Goal: Find specific page/section

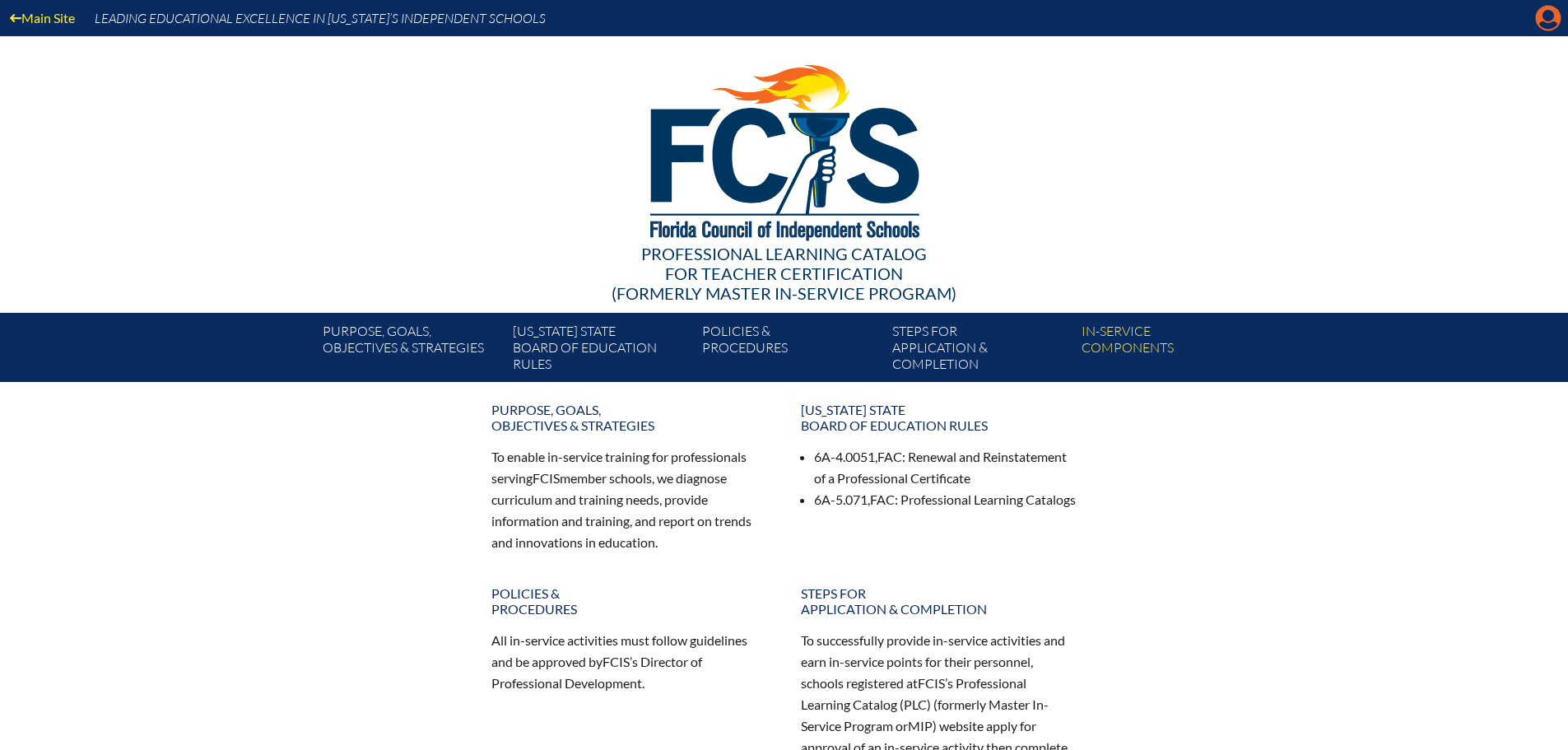
click at [1539, 15] on icon at bounding box center [1548, 18] width 26 height 26
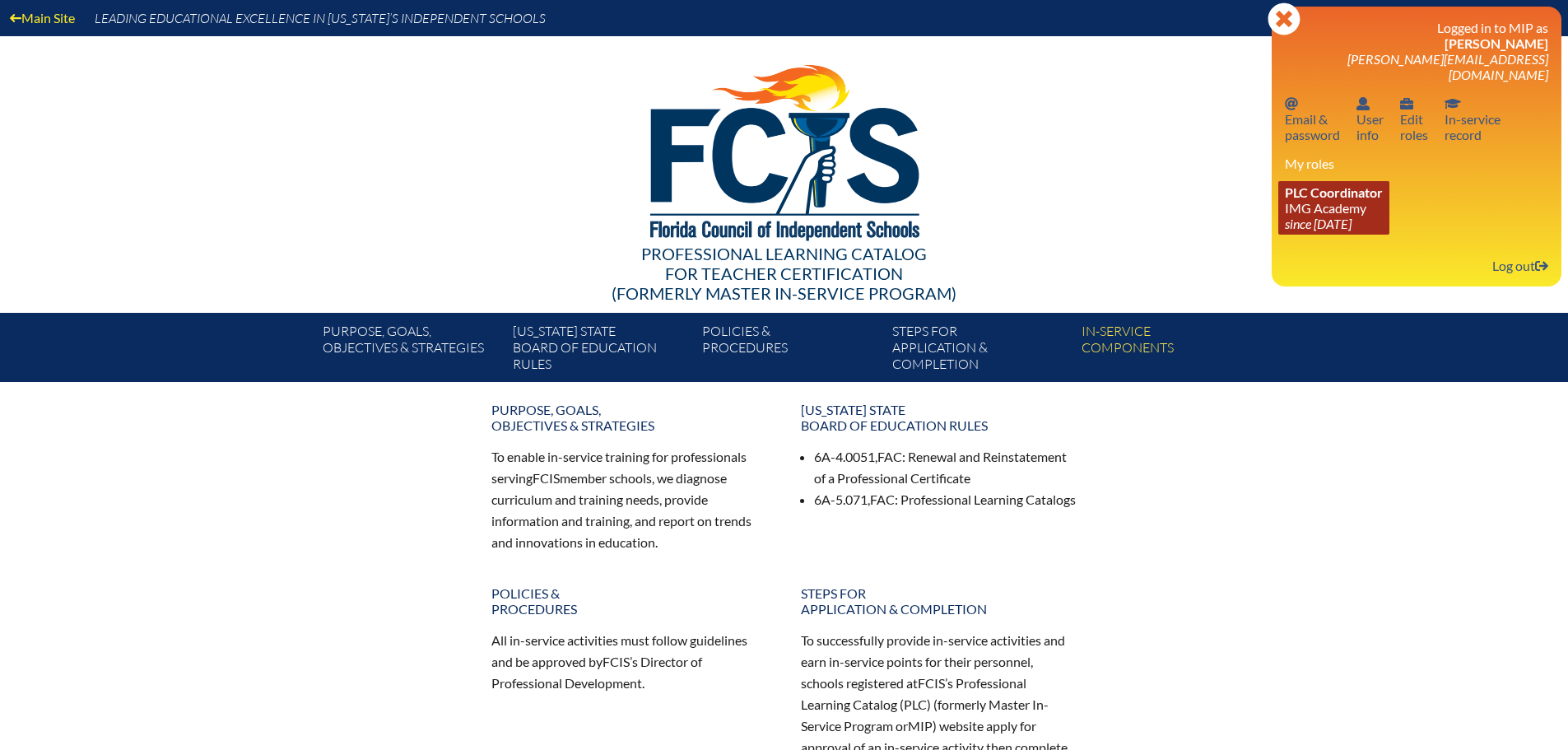
click at [1372, 188] on link "PLC Coordinator IMG Academy since 2022 Aug 25" at bounding box center [1334, 207] width 111 height 54
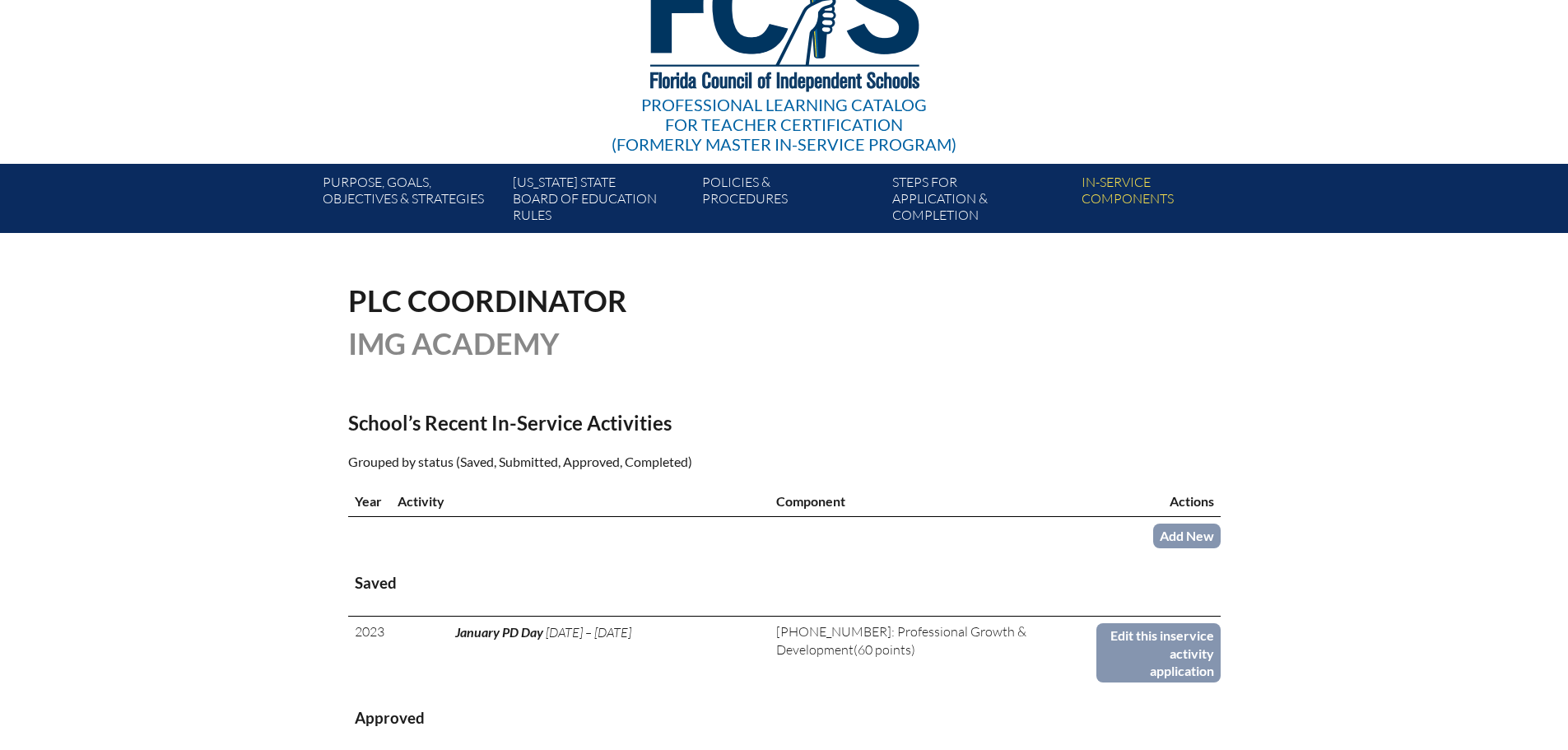
scroll to position [329, 0]
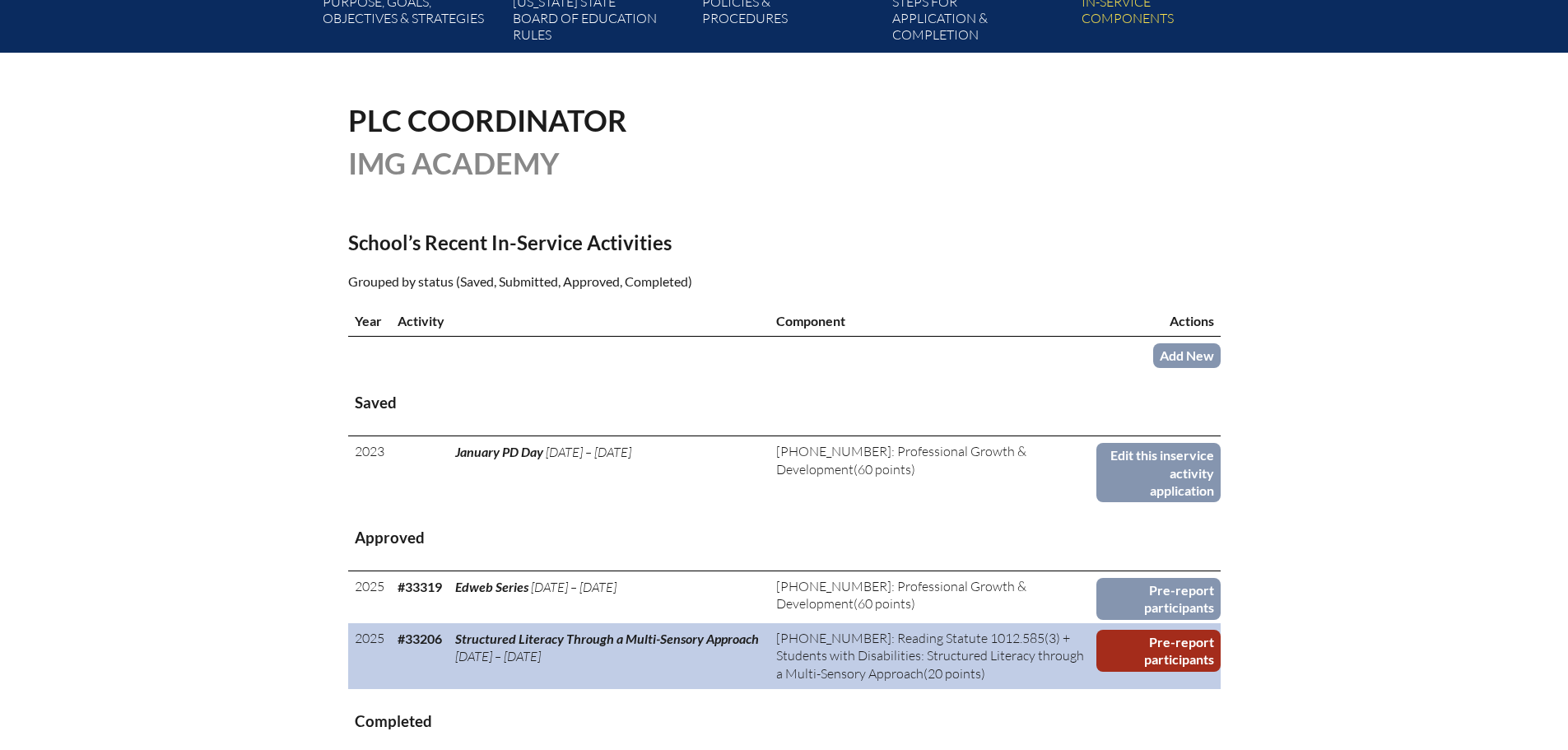
click at [1177, 645] on link "Pre-report participants" at bounding box center [1159, 650] width 124 height 42
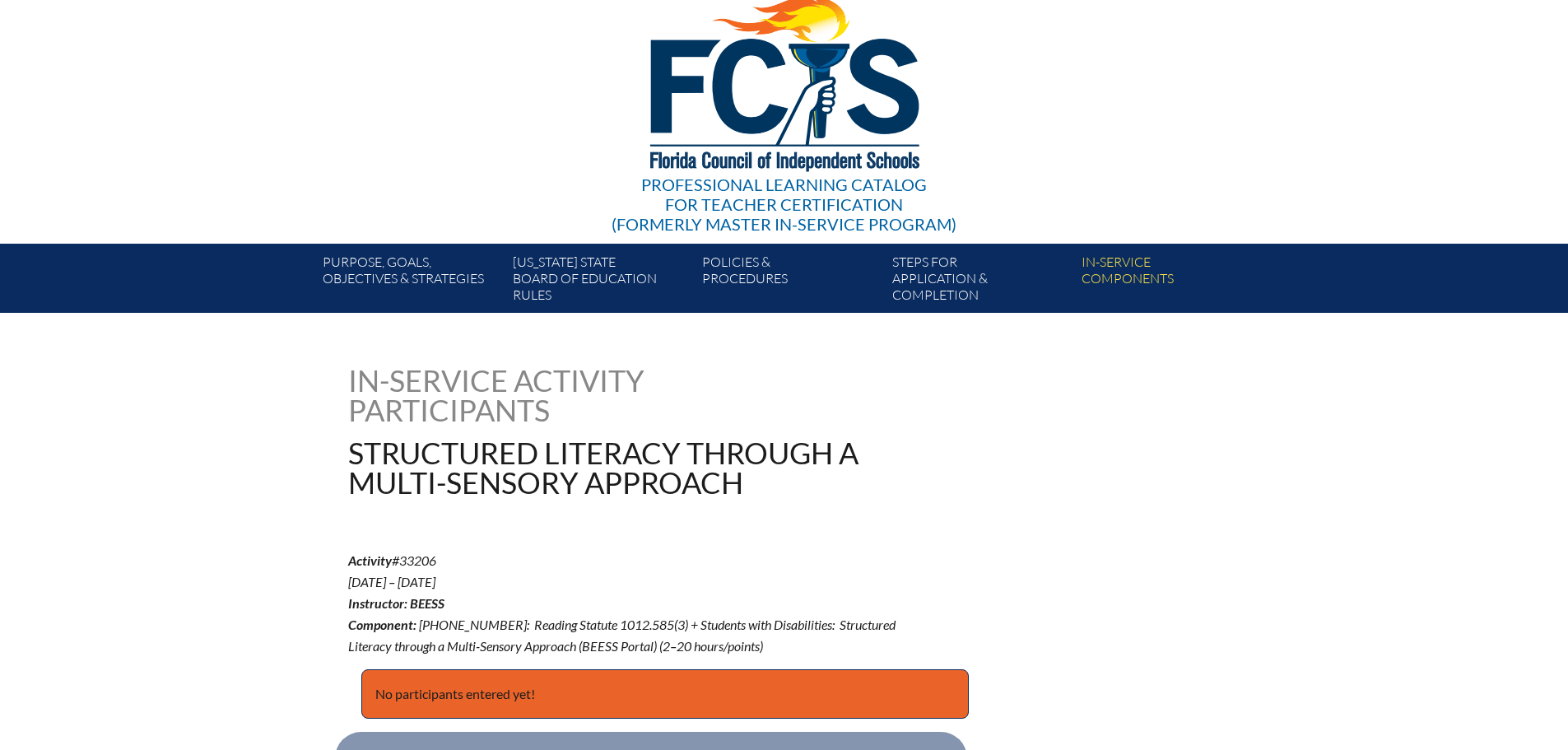
scroll to position [247, 0]
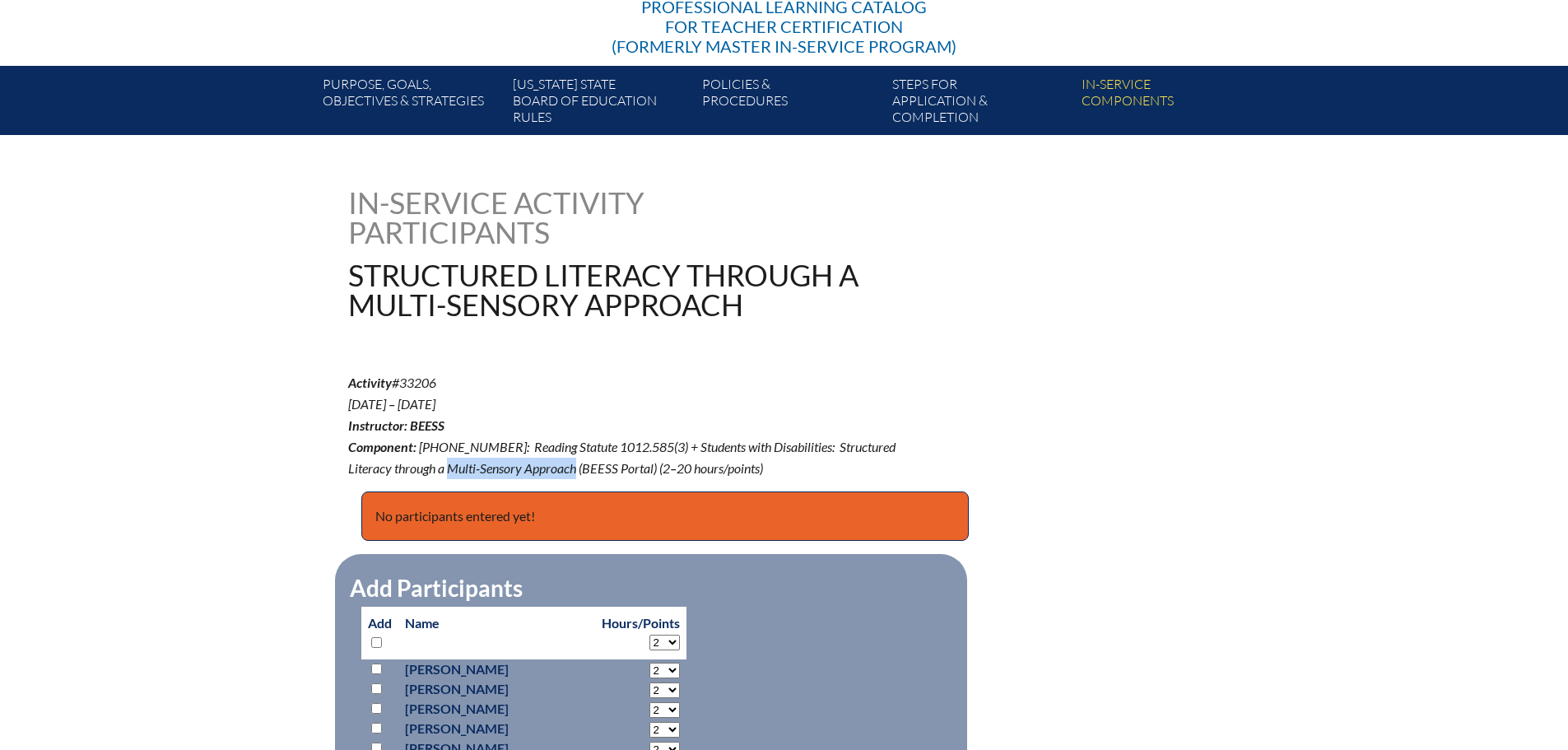
drag, startPoint x: 403, startPoint y: 464, endPoint x: 529, endPoint y: 468, distance: 126.1
click at [529, 468] on span "[PHONE_NUMBER]: Reading Statute 1012.585(3) + Students with Disabilities: Struc…" at bounding box center [621, 457] width 547 height 37
copy span "Multi-Sensory Approach"
click at [918, 399] on p "Activity #33206 [DATE] – [DATE] Instructor: BEESS Component: [PHONE_NUMBER]: Re…" at bounding box center [638, 425] width 579 height 106
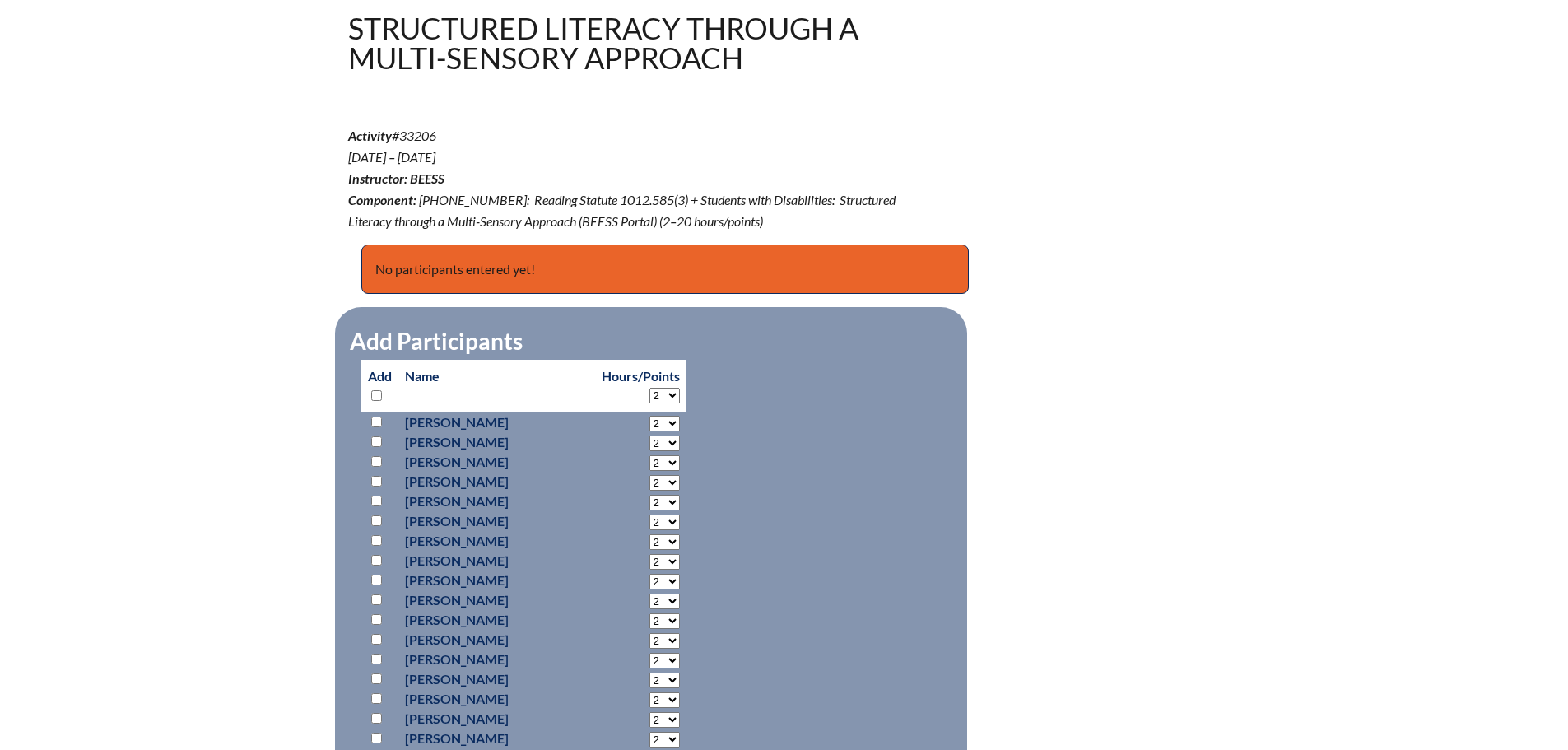
scroll to position [576, 0]
